Goal: Contribute content: Add original content to the website for others to see

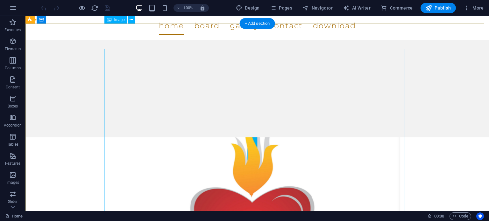
scroll to position [94, 0]
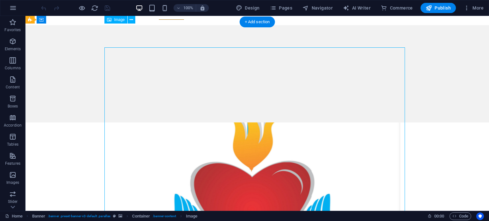
scroll to position [89, 0]
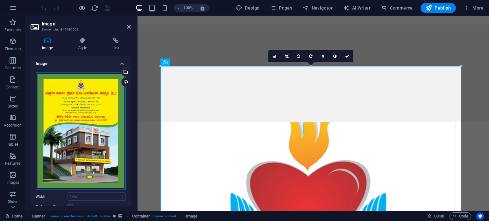
click at [80, 85] on div "Drag files here, click to choose files or select files from Files or our free s…" at bounding box center [81, 132] width 90 height 118
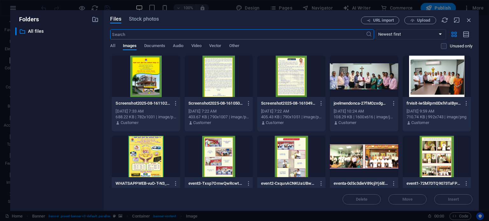
scroll to position [83, 0]
click at [425, 18] on span "Upload" at bounding box center [423, 20] width 13 height 4
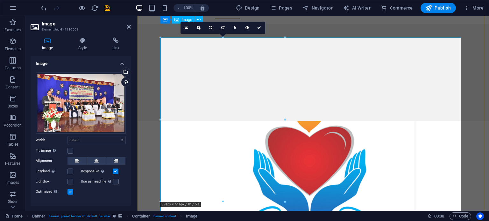
scroll to position [90, 0]
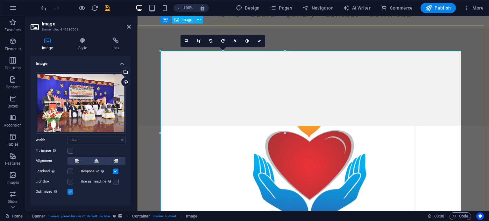
scroll to position [86, 0]
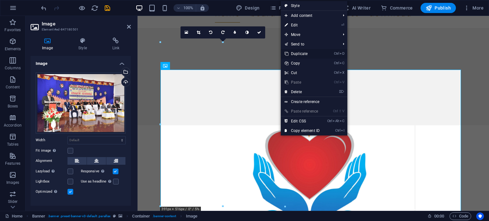
click at [304, 53] on link "Ctrl D Duplicate" at bounding box center [302, 54] width 43 height 10
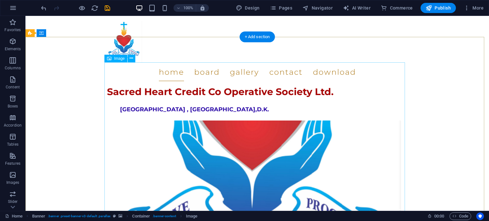
scroll to position [246, 0]
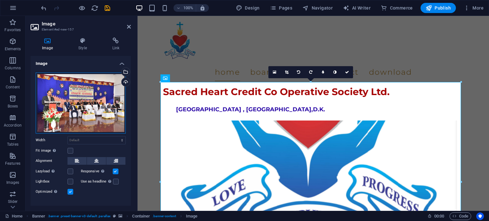
click at [82, 101] on div "Drag files here, click to choose files or select files from Files or our free s…" at bounding box center [81, 103] width 90 height 61
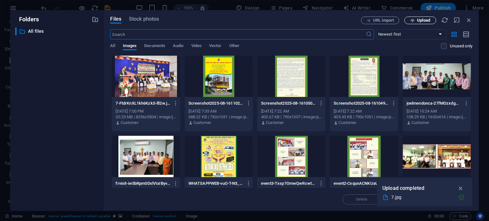
click at [412, 19] on icon "button" at bounding box center [412, 20] width 4 height 4
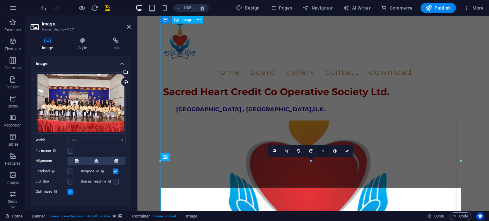
scroll to position [295, 0]
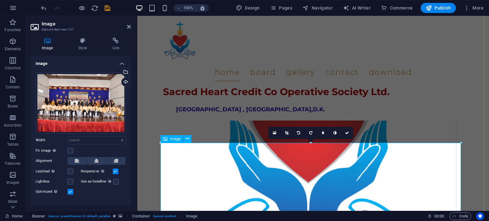
scroll to position [104, 0]
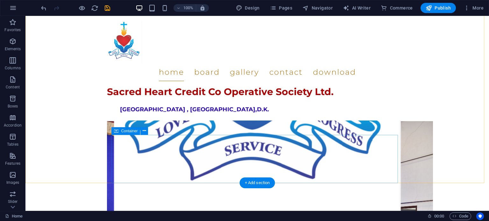
scroll to position [326, 0]
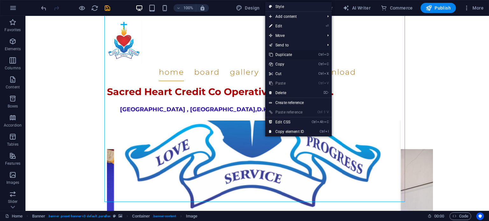
click at [292, 55] on link "Ctrl D Duplicate" at bounding box center [286, 55] width 43 height 10
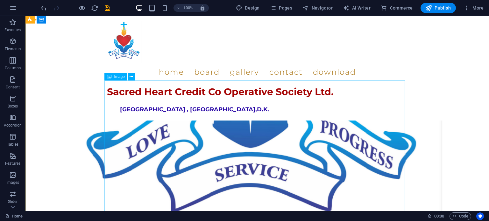
scroll to position [512, 0]
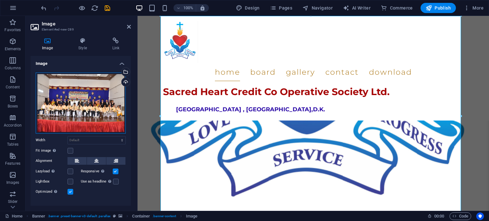
click at [96, 110] on div "Drag files here, click to choose files or select files from Files or our free s…" at bounding box center [81, 103] width 90 height 61
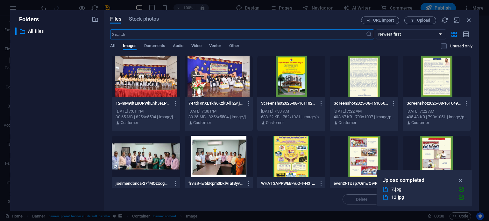
scroll to position [315, 0]
click at [416, 19] on span "Upload" at bounding box center [420, 20] width 26 height 4
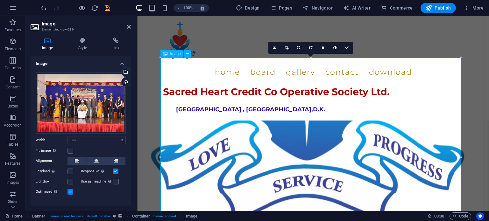
scroll to position [552, 0]
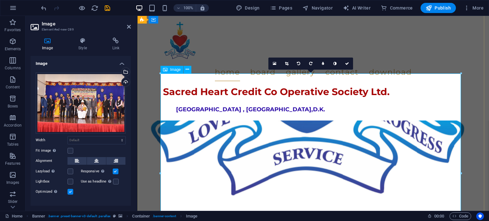
scroll to position [521, 0]
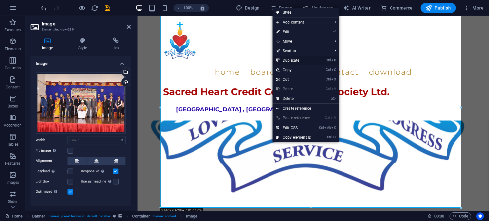
click at [298, 60] on link "Ctrl D Duplicate" at bounding box center [293, 61] width 43 height 10
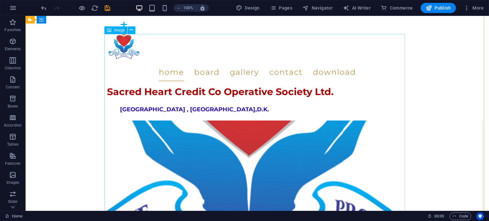
scroll to position [648, 0]
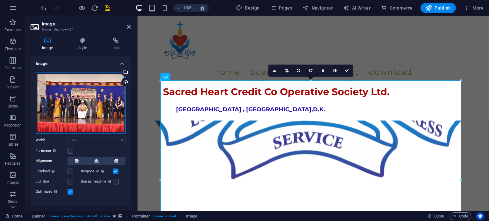
click at [93, 109] on div "Drag files here, click to choose files or select files from Files or our free s…" at bounding box center [81, 103] width 90 height 61
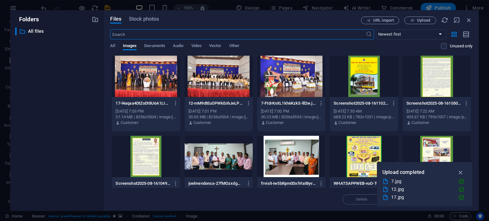
scroll to position [488, 0]
click at [426, 22] on span "Upload" at bounding box center [423, 20] width 13 height 4
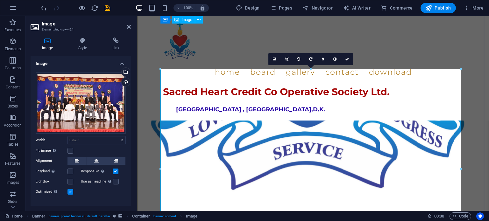
scroll to position [657, 0]
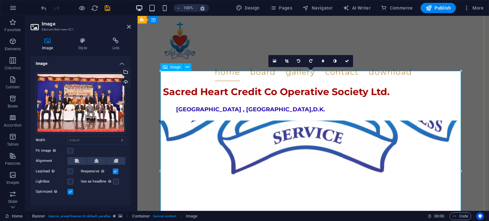
click at [85, 103] on div "Drag files here, click to choose files or select files from Files or our free s…" at bounding box center [81, 103] width 90 height 61
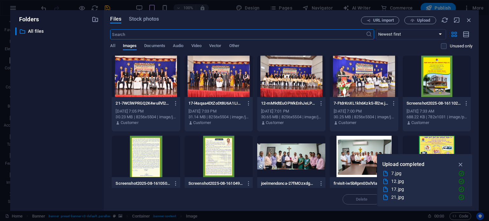
scroll to position [435, 0]
click at [420, 20] on span "Upload" at bounding box center [423, 20] width 13 height 4
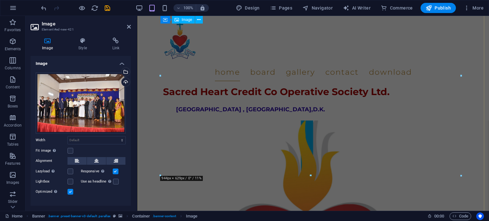
scroll to position [753, 0]
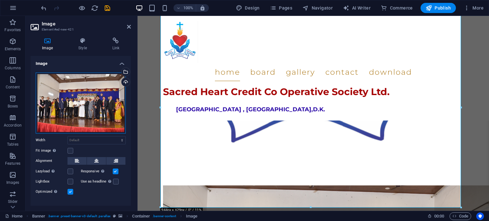
click at [86, 99] on div "Drag files here, click to choose files or select files from Files or our free s…" at bounding box center [81, 103] width 90 height 61
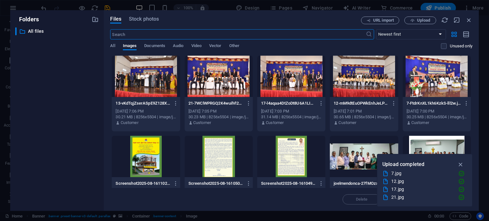
scroll to position [435, 0]
click at [468, 21] on icon "button" at bounding box center [468, 20] width 7 height 7
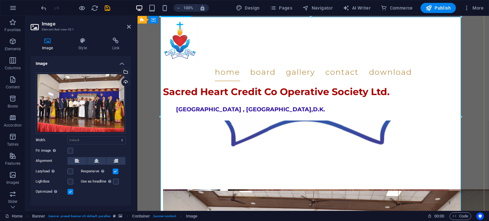
scroll to position [721, 0]
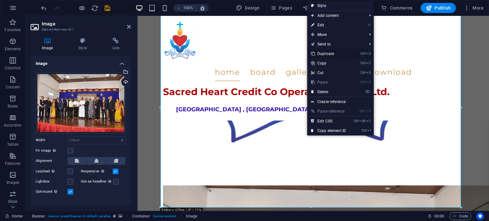
click at [328, 54] on link "Ctrl D Duplicate" at bounding box center [328, 54] width 43 height 10
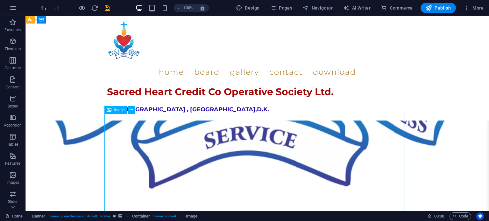
scroll to position [848, 0]
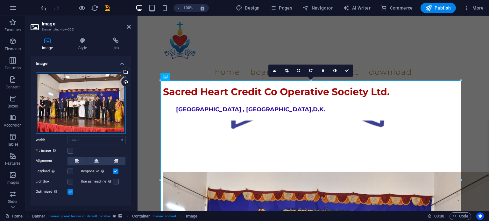
click at [107, 101] on div "Drag files here, click to choose files or select files from Files or our free s…" at bounding box center [81, 103] width 90 height 61
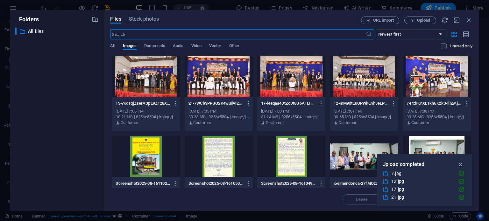
scroll to position [608, 0]
click at [217, 90] on div at bounding box center [218, 76] width 68 height 41
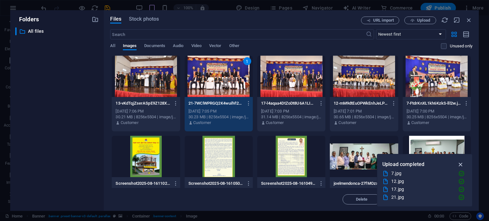
click at [458, 163] on icon "button" at bounding box center [460, 164] width 7 height 7
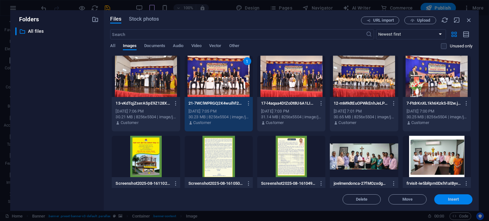
click at [449, 201] on span "Insert" at bounding box center [452, 200] width 11 height 4
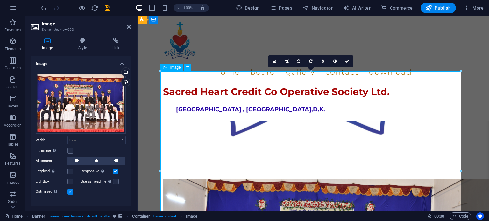
scroll to position [953, 0]
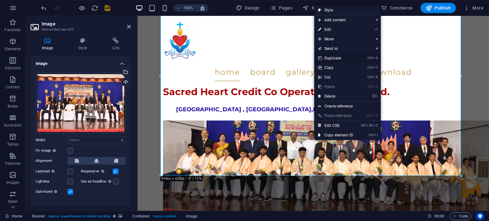
click at [336, 58] on link "Ctrl D Duplicate" at bounding box center [335, 58] width 43 height 10
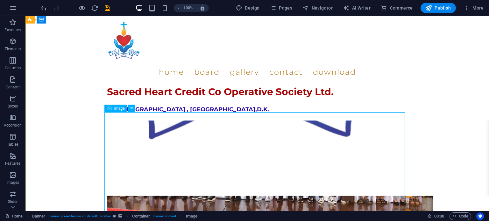
scroll to position [1080, 0]
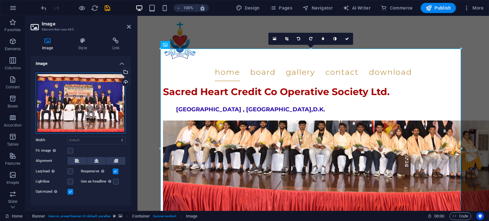
click at [105, 107] on div "Drag files here, click to choose files or select files from Files or our free s…" at bounding box center [81, 103] width 90 height 61
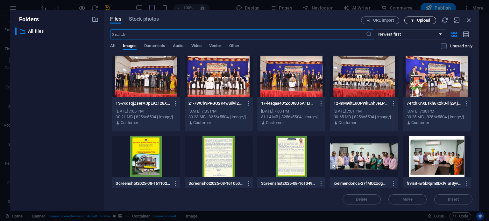
click at [421, 21] on span "Upload" at bounding box center [423, 20] width 13 height 4
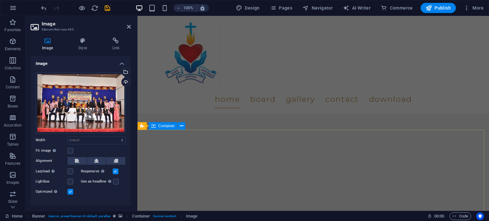
scroll to position [95, 0]
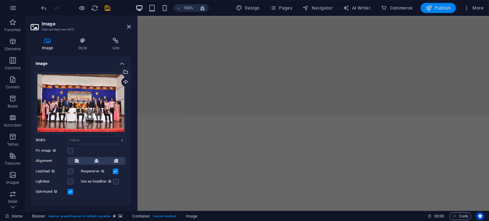
click at [442, 9] on span "Publish" at bounding box center [437, 8] width 25 height 6
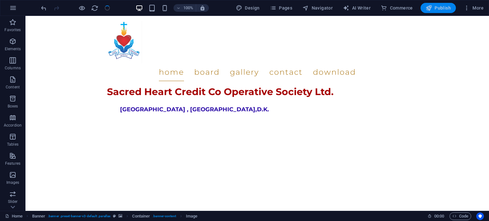
scroll to position [1142, 0]
